Goal: Communication & Community: Ask a question

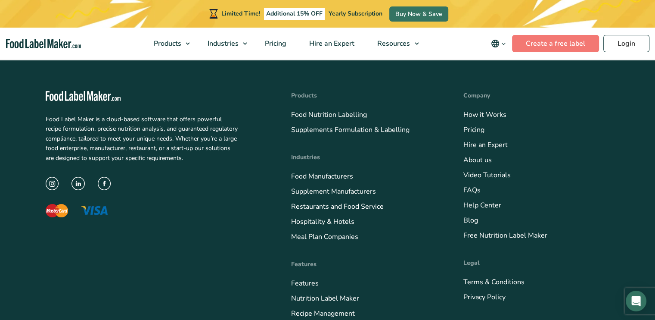
scroll to position [3488, 0]
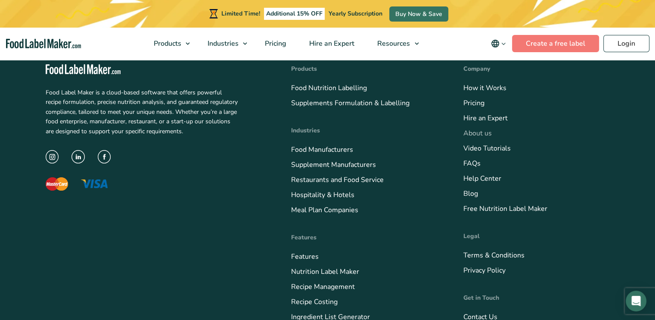
click at [476, 131] on link "About us" at bounding box center [477, 132] width 28 height 9
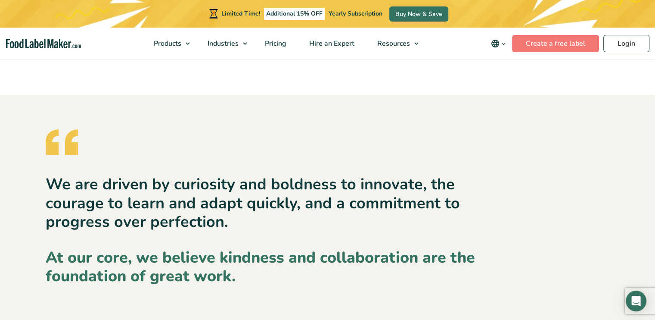
scroll to position [1279, 0]
click at [637, 292] on div "Open Intercom Messenger" at bounding box center [636, 300] width 23 height 23
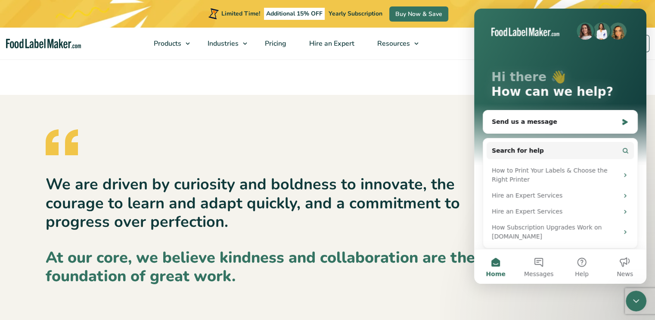
scroll to position [0, 0]
click at [541, 265] on button "Messages" at bounding box center [538, 266] width 43 height 34
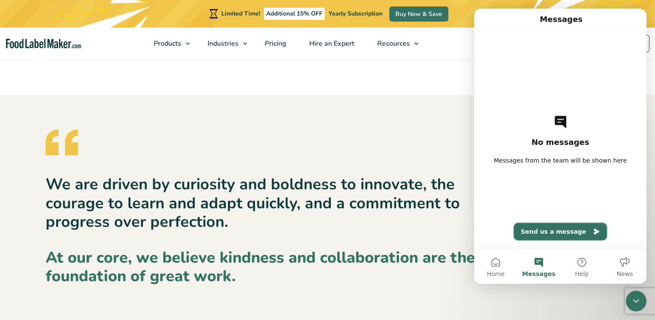
click at [536, 224] on button "Send us a message" at bounding box center [560, 231] width 93 height 17
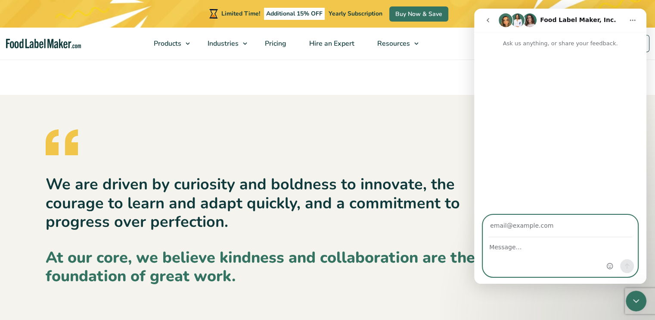
click at [531, 249] on textarea "Message…" at bounding box center [560, 244] width 154 height 15
type textarea "Just wanted to know if you're a Canadian base company? I only need 6 labels don…"
click at [516, 227] on input "Your email" at bounding box center [560, 226] width 144 height 22
click at [546, 227] on input "Your email" at bounding box center [560, 226] width 144 height 22
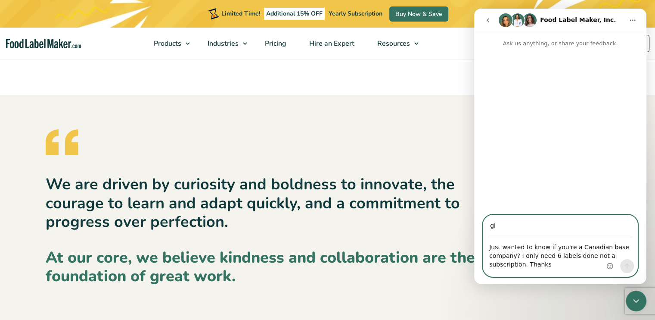
type input "[EMAIL_ADDRESS][DOMAIN_NAME]"
click at [629, 268] on icon "Send a message…" at bounding box center [627, 265] width 7 height 7
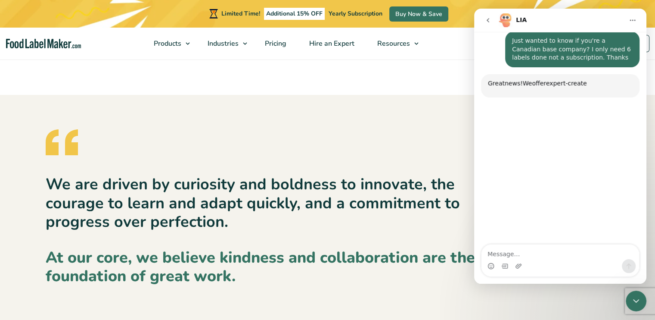
scroll to position [62, 0]
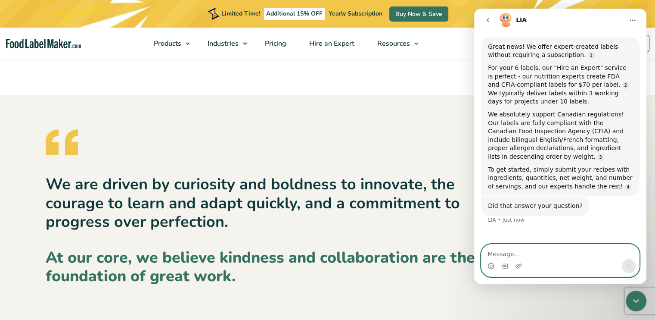
click at [535, 254] on textarea "Message…" at bounding box center [560, 251] width 158 height 15
type textarea "yes it did thank ou"
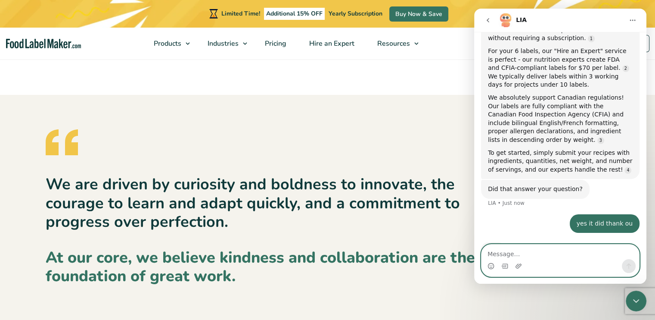
scroll to position [106, 0]
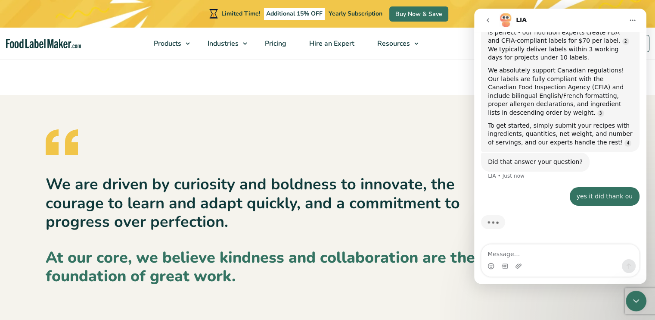
click at [634, 19] on icon "Home" at bounding box center [632, 20] width 7 height 7
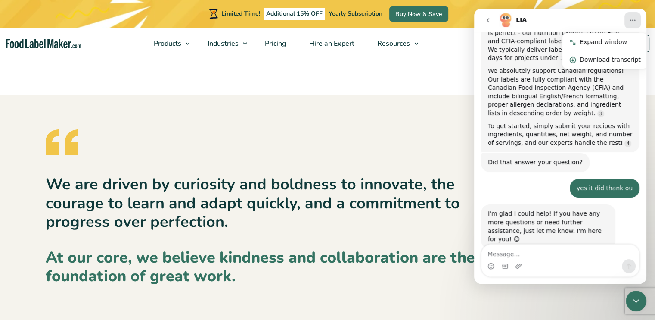
scroll to position [121, 0]
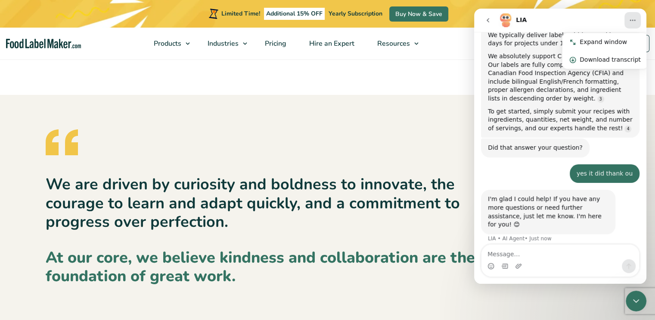
click at [633, 21] on icon "Home" at bounding box center [632, 20] width 7 height 7
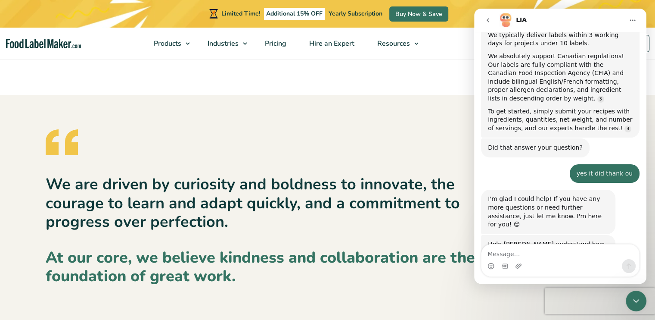
scroll to position [183, 0]
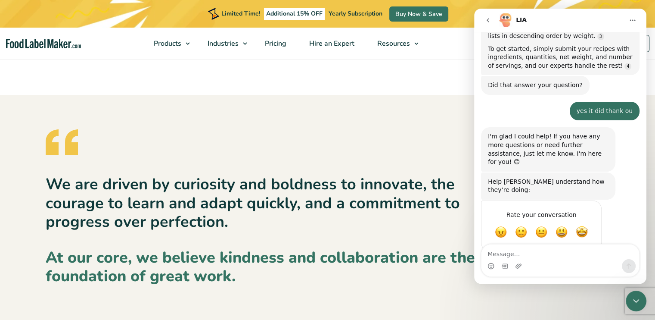
click at [641, 301] on icon "Close Intercom Messenger" at bounding box center [636, 300] width 10 height 10
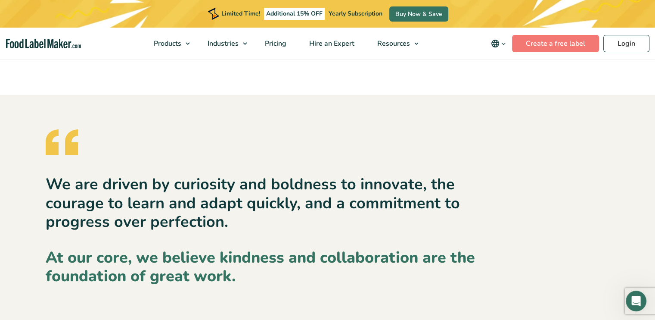
scroll to position [1207, 0]
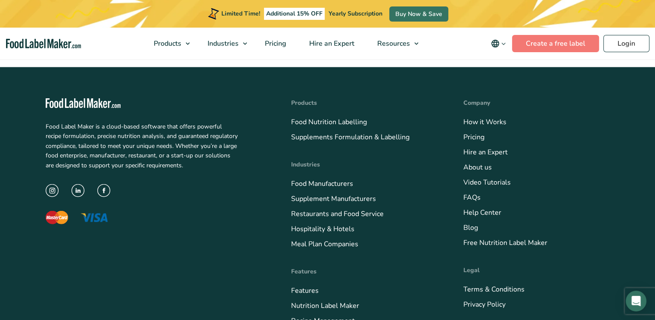
scroll to position [784, 0]
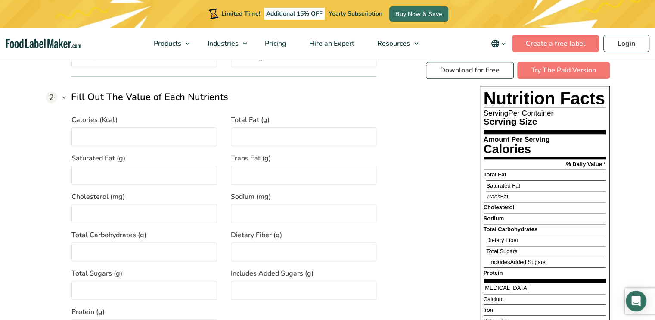
click at [45, 43] on img "main navigation" at bounding box center [43, 44] width 75 height 10
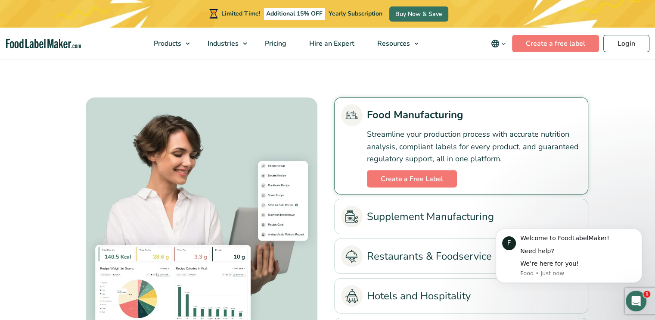
scroll to position [519, 0]
